Goal: Information Seeking & Learning: Find specific fact

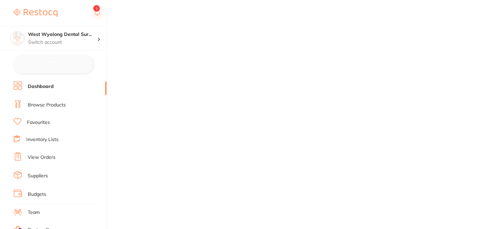
checkbox input "false"
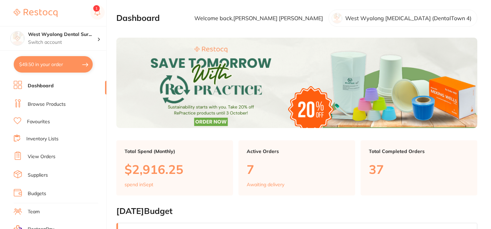
click at [56, 105] on link "Browse Products" at bounding box center [47, 104] width 38 height 7
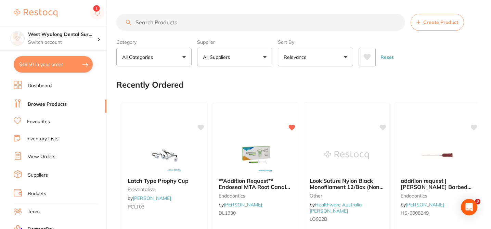
click at [241, 57] on button "All Suppliers" at bounding box center [234, 57] width 75 height 18
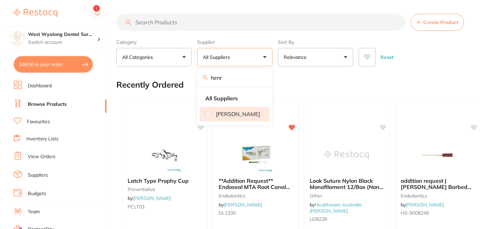
type input "henry schein"
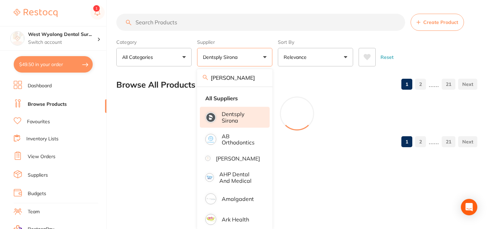
click at [262, 78] on input "henry schein" at bounding box center [234, 77] width 75 height 17
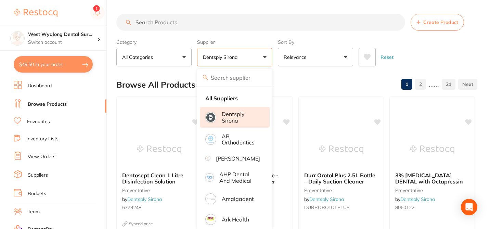
click at [292, 75] on div "Browse All Products 1 2 ...... 21" at bounding box center [296, 84] width 361 height 23
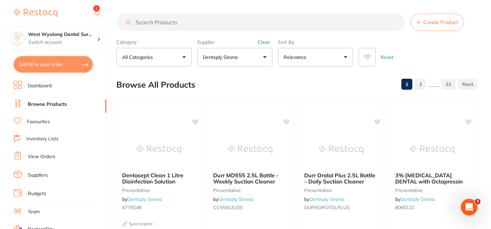
click at [266, 41] on button "Clear" at bounding box center [264, 42] width 17 height 6
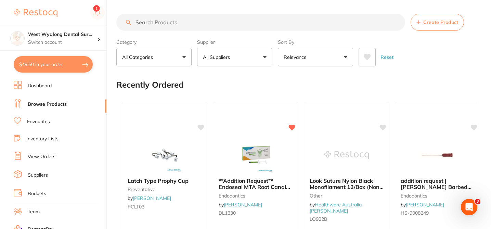
click at [236, 61] on button "All Suppliers" at bounding box center [234, 57] width 75 height 18
type input "hen"
click at [222, 115] on p "[PERSON_NAME]" at bounding box center [238, 114] width 44 height 6
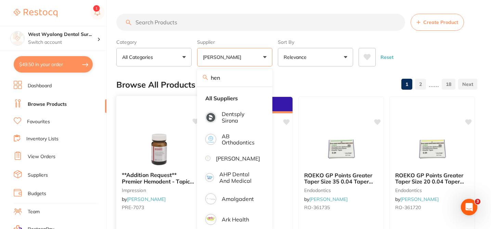
click at [193, 121] on icon at bounding box center [196, 121] width 7 height 6
click at [317, 73] on div "Browse All Products 1 2 ...... 18" at bounding box center [296, 84] width 361 height 23
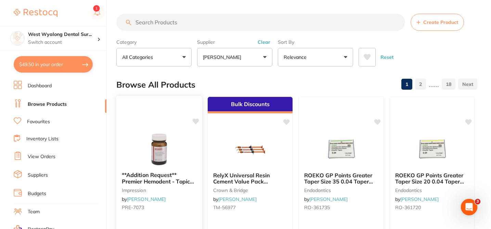
click at [195, 123] on icon at bounding box center [196, 121] width 7 height 6
click at [192, 141] on div at bounding box center [159, 149] width 86 height 35
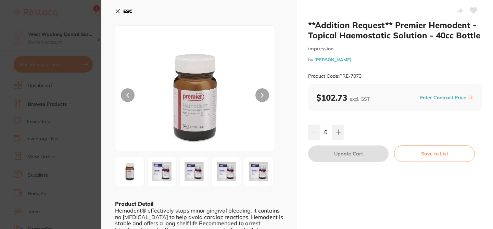
click at [470, 10] on icon at bounding box center [473, 11] width 7 height 6
checkbox input "true"
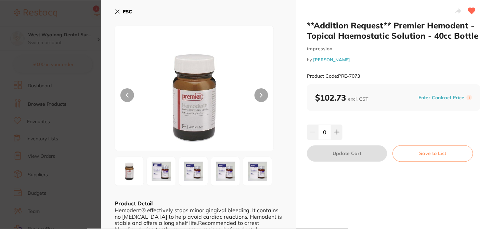
scroll to position [1, 0]
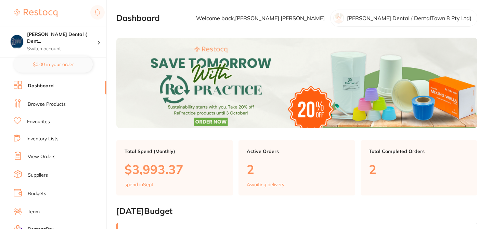
click at [59, 101] on link "Browse Products" at bounding box center [47, 104] width 38 height 7
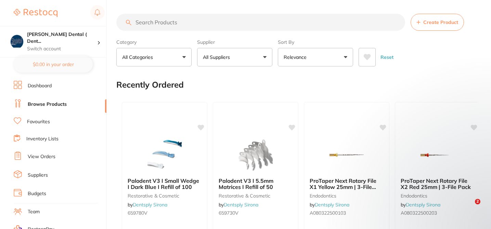
click at [154, 19] on input "search" at bounding box center [260, 22] width 289 height 17
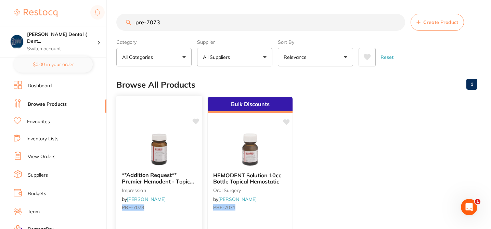
type input "pre-7073"
click at [195, 123] on icon at bounding box center [196, 121] width 7 height 6
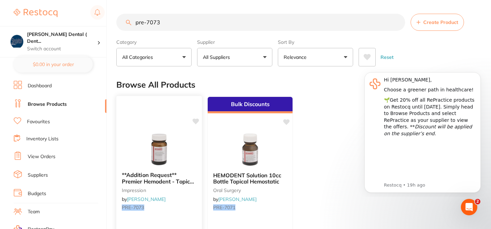
click at [185, 156] on div at bounding box center [159, 149] width 86 height 35
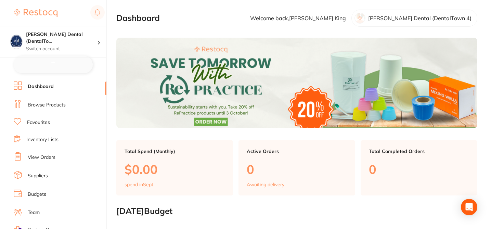
checkbox input "false"
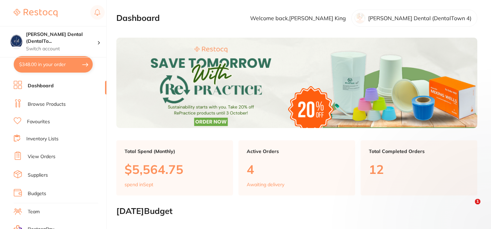
click at [53, 106] on link "Browse Products" at bounding box center [47, 104] width 38 height 7
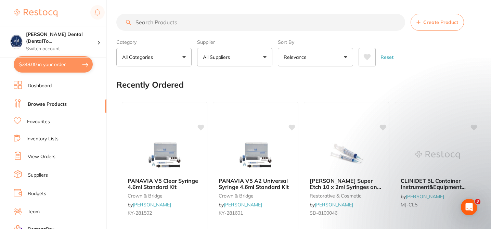
click at [145, 18] on input "search" at bounding box center [260, 22] width 289 height 17
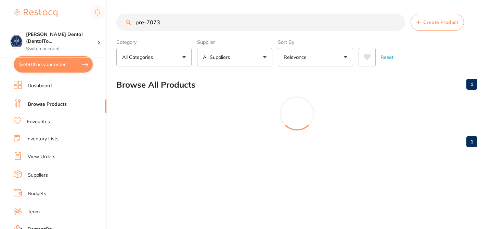
type input "pre-7073"
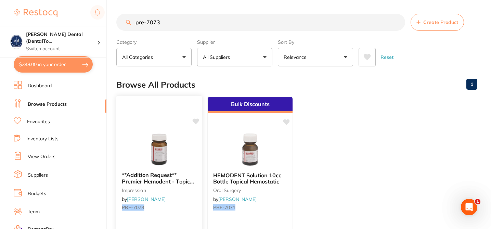
click at [195, 138] on div at bounding box center [159, 149] width 85 height 34
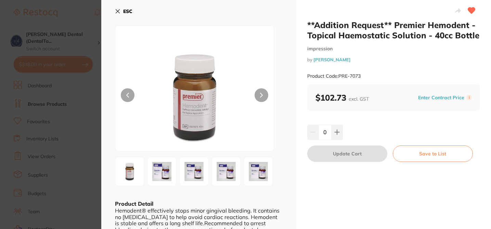
checkbox input "true"
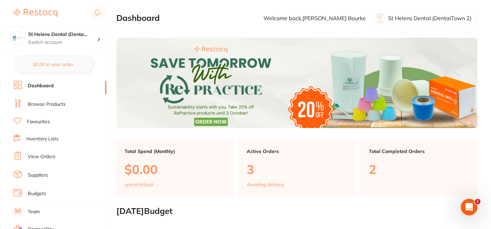
click at [58, 105] on link "Browse Products" at bounding box center [47, 104] width 38 height 7
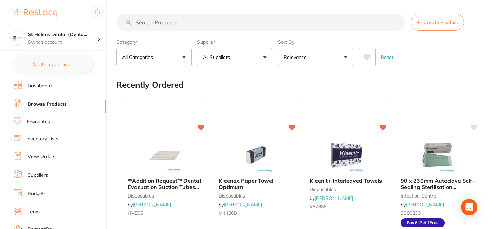
click at [149, 20] on input "search" at bounding box center [260, 22] width 289 height 17
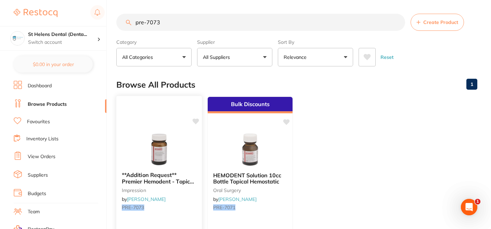
type input "pre-7073"
click at [180, 144] on img at bounding box center [159, 149] width 45 height 35
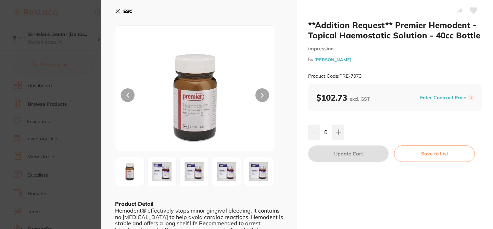
click at [474, 10] on icon at bounding box center [473, 11] width 7 height 6
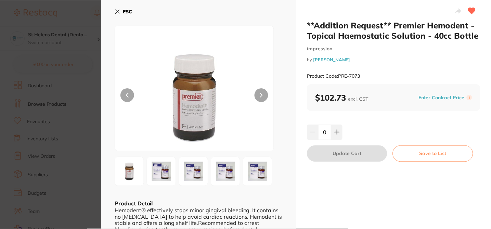
scroll to position [1, 0]
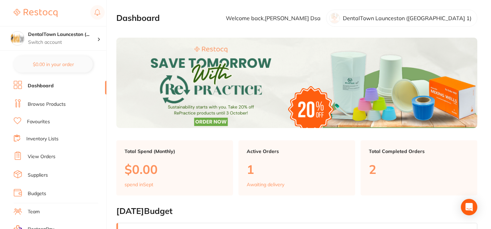
click at [58, 101] on link "Browse Products" at bounding box center [47, 104] width 38 height 7
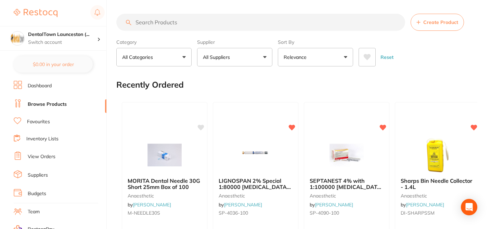
click at [166, 20] on input "search" at bounding box center [260, 22] width 289 height 17
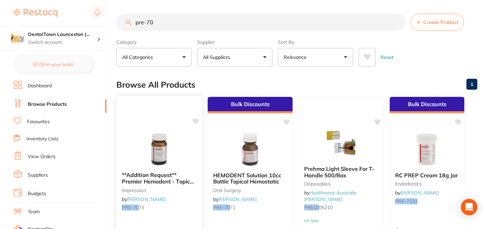
type input "pre-70"
click at [193, 124] on icon at bounding box center [195, 121] width 7 height 7
click at [194, 153] on div at bounding box center [159, 149] width 86 height 35
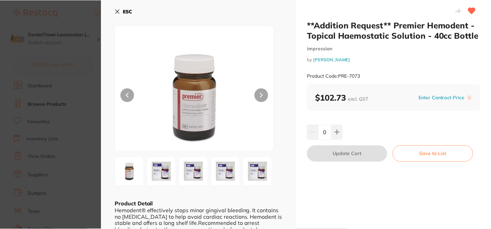
scroll to position [1, 0]
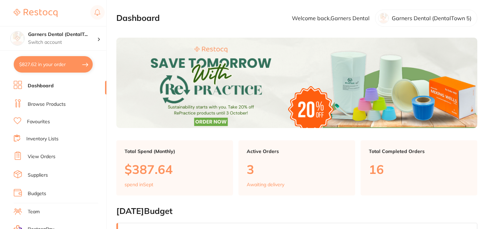
checkbox input "false"
click at [60, 104] on link "Browse Products" at bounding box center [47, 104] width 38 height 7
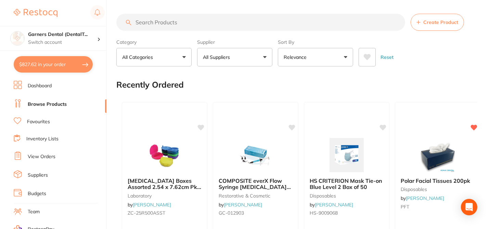
click at [170, 22] on input "search" at bounding box center [260, 22] width 289 height 17
type input "pre-"
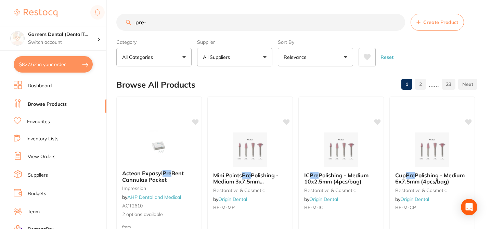
click at [153, 22] on input "pre-" at bounding box center [260, 22] width 289 height 17
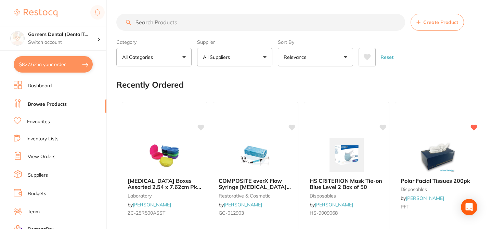
click at [157, 22] on input "search" at bounding box center [260, 22] width 289 height 17
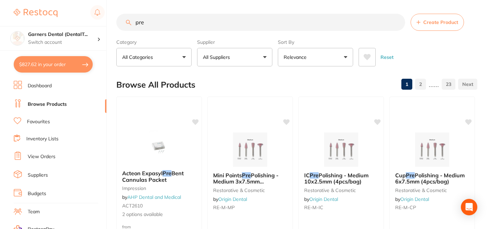
type input "pre"
checkbox input "true"
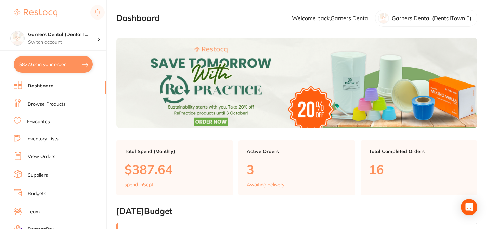
click at [58, 103] on link "Browse Products" at bounding box center [47, 104] width 38 height 7
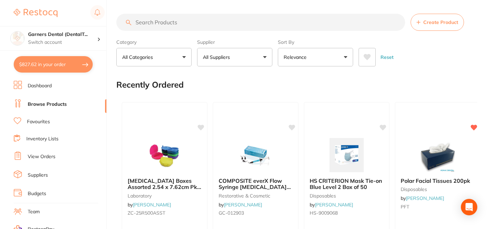
click at [153, 23] on input "search" at bounding box center [260, 22] width 289 height 17
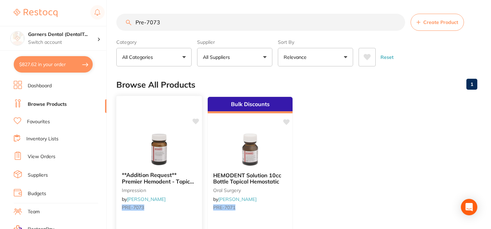
type input "Pre-7073"
click at [192, 140] on div at bounding box center [159, 149] width 86 height 35
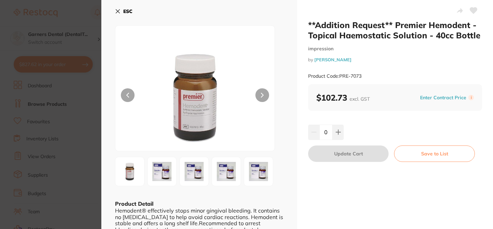
click at [471, 12] on icon at bounding box center [473, 11] width 7 height 6
click at [80, 17] on section "**Addition Request** Premier Hemodent - Topical Haemostatic Solution - 40cc Bot…" at bounding box center [246, 114] width 493 height 229
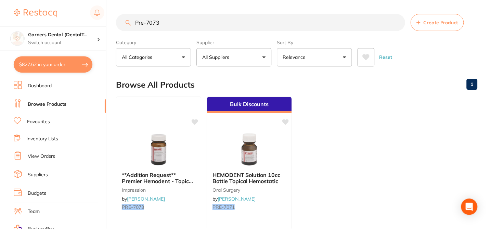
scroll to position [1, 0]
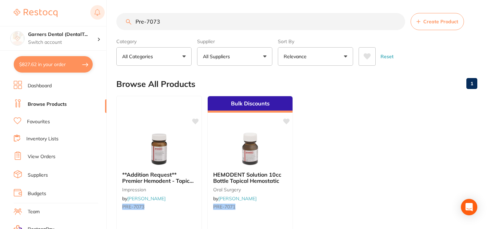
checkbox input "true"
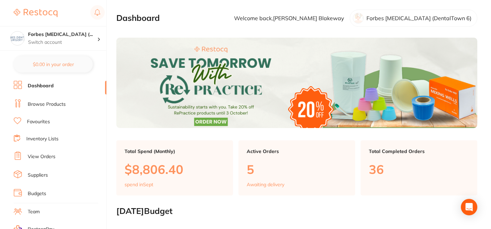
click at [65, 104] on link "Browse Products" at bounding box center [47, 104] width 38 height 7
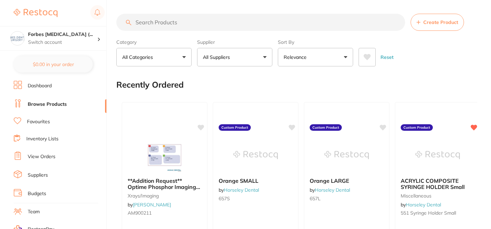
click at [265, 57] on button "All Suppliers" at bounding box center [234, 57] width 75 height 18
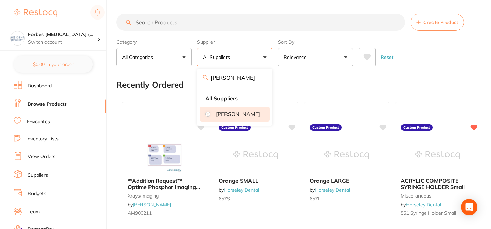
type input "henry"
click at [220, 117] on li "[PERSON_NAME]" at bounding box center [235, 114] width 70 height 14
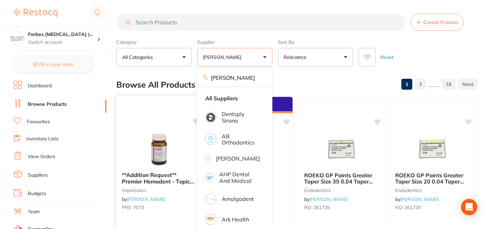
click at [183, 125] on div "**Addition Request** Premier Hemodent - Topical Haemostatic Solution - 40cc Bot…" at bounding box center [159, 194] width 87 height 199
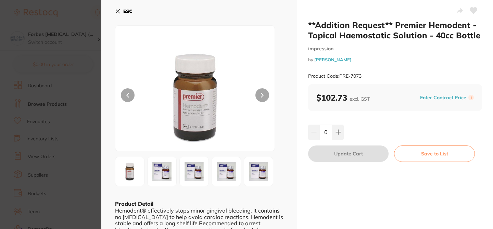
click at [472, 12] on icon at bounding box center [473, 11] width 7 height 6
click at [83, 17] on section "**Addition Request** Premier Hemodent - Topical Haemostatic Solution - 40cc Bot…" at bounding box center [246, 114] width 493 height 229
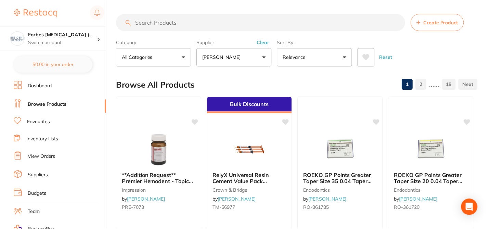
scroll to position [1, 0]
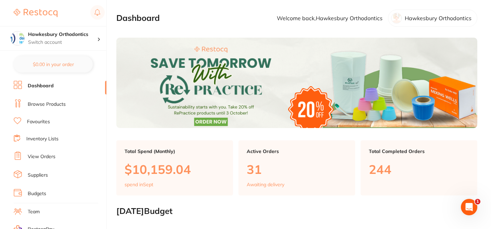
click at [51, 155] on link "View Orders" at bounding box center [42, 156] width 28 height 7
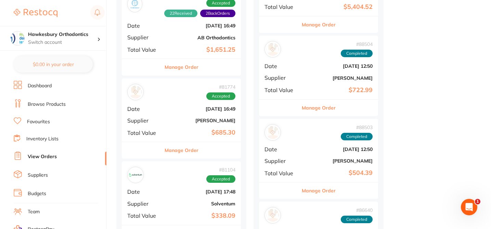
scroll to position [958, 0]
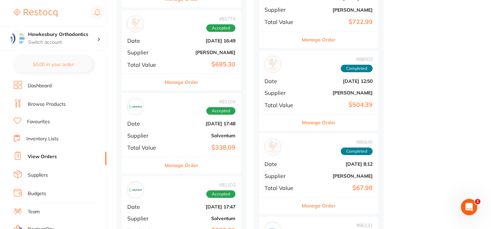
click at [188, 148] on div "# 81104 Accepted Date [DATE] 17:48 Supplier Solventum Total Value $338.09" at bounding box center [181, 124] width 119 height 63
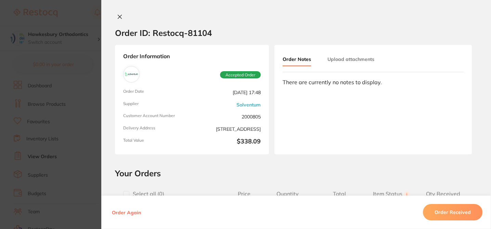
click at [224, 165] on div "Order ID: Restocq- 81104 Order Information Accepted Order Order Date [DATE] 17:…" at bounding box center [296, 121] width 390 height 215
click at [117, 16] on icon at bounding box center [119, 16] width 5 height 5
